Goal: Information Seeking & Learning: Learn about a topic

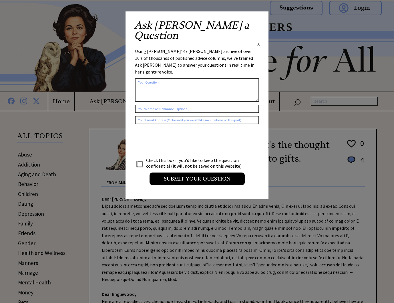
click at [259, 41] on span "X" at bounding box center [258, 44] width 3 height 6
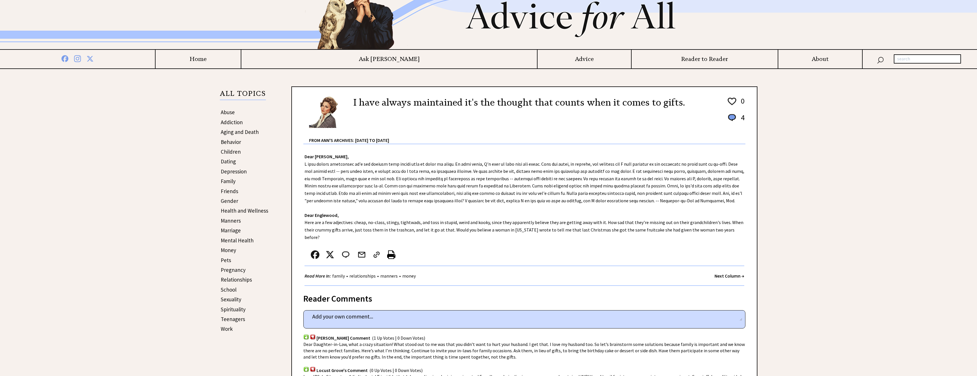
scroll to position [29, 0]
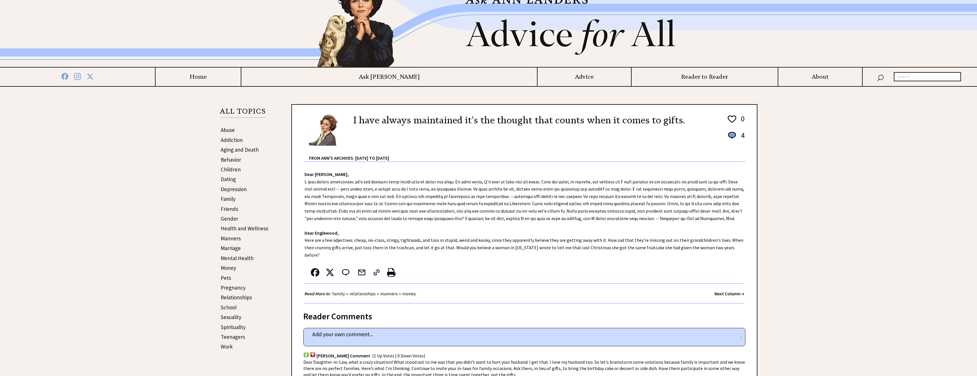
click at [241, 77] on h4 "Home" at bounding box center [197, 76] width 85 height 7
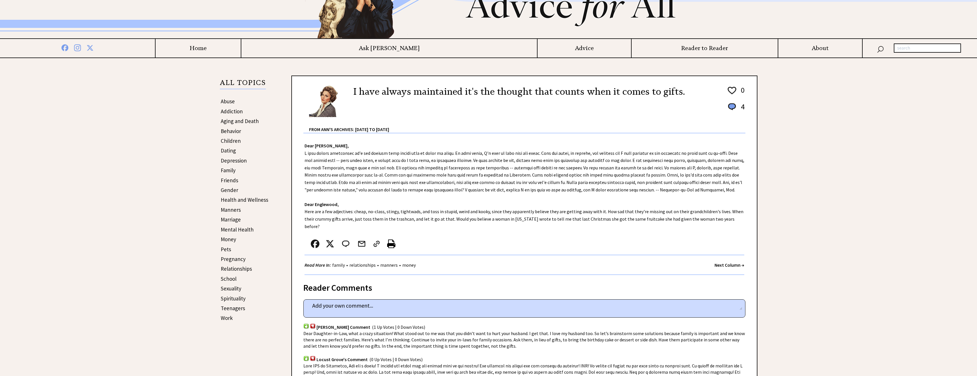
click at [222, 320] on link "Work" at bounding box center [227, 317] width 12 height 7
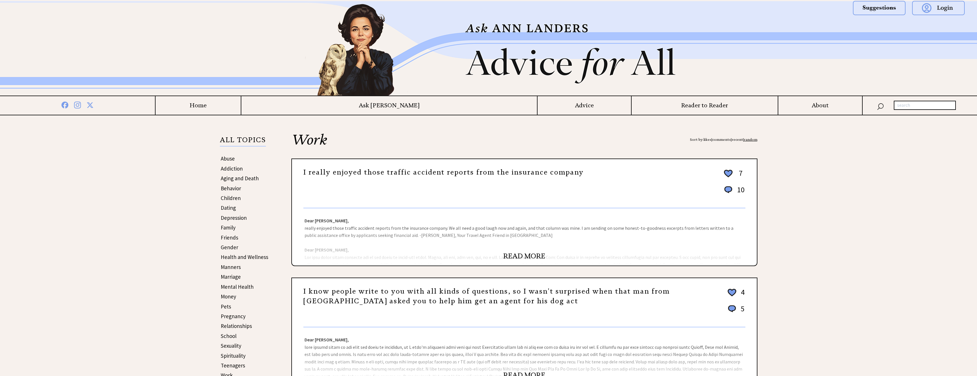
click at [513, 256] on link "READ MORE" at bounding box center [524, 256] width 42 height 9
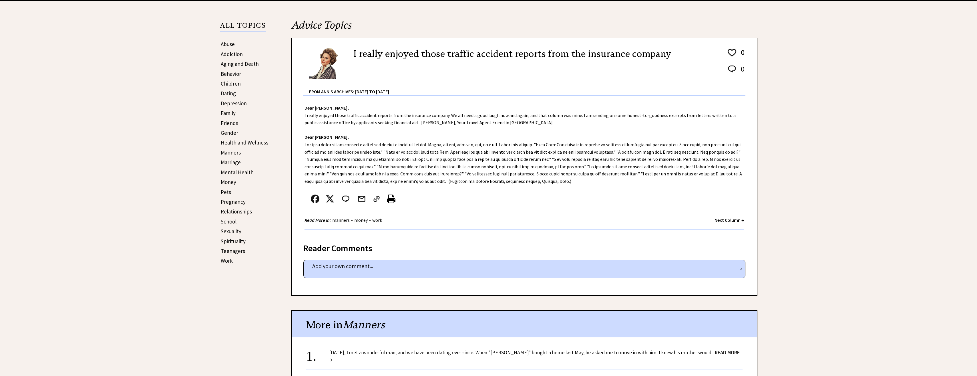
scroll to position [257, 0]
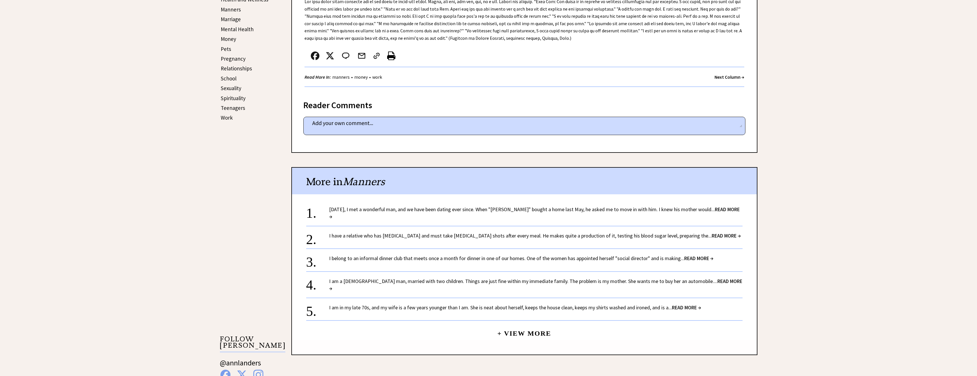
click at [717, 209] on span "READ MORE →" at bounding box center [534, 213] width 410 height 14
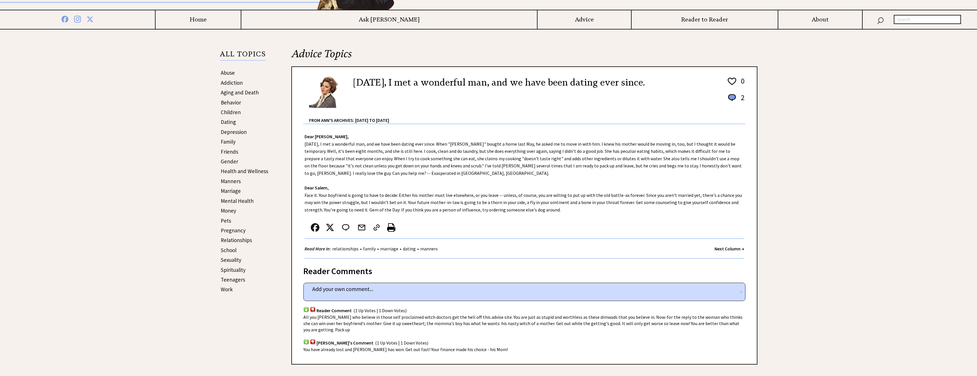
scroll to position [57, 0]
